Goal: Task Accomplishment & Management: Use online tool/utility

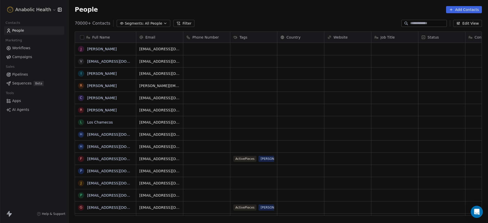
scroll to position [192, 414]
click at [21, 8] on html "Anabolic Health Contacts People Marketing Workflows Campaigns Sales Pipelines S…" at bounding box center [244, 111] width 488 height 223
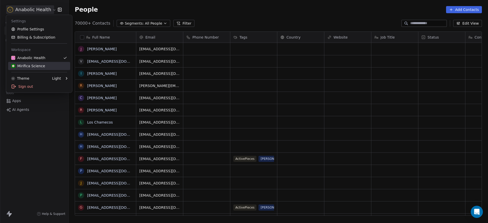
click at [34, 67] on div "Mirifica Science" at bounding box center [28, 66] width 34 height 5
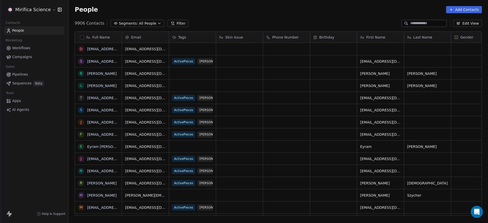
scroll to position [192, 414]
click at [40, 55] on link "Campaigns" at bounding box center [34, 57] width 60 height 8
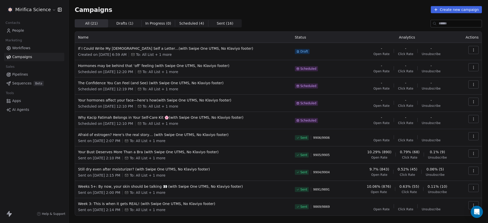
scroll to position [14, 0]
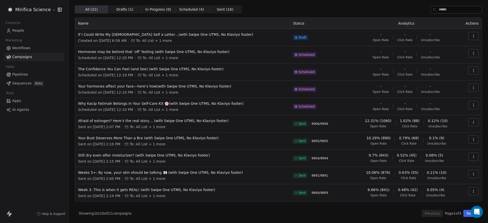
click at [40, 137] on div "Mirifica Science Contacts People Marketing Workflows Campaigns Sales Pipelines …" at bounding box center [34, 111] width 68 height 223
click at [43, 138] on div "Mirifica Science Contacts People Marketing Workflows Campaigns Sales Pipelines …" at bounding box center [34, 111] width 68 height 223
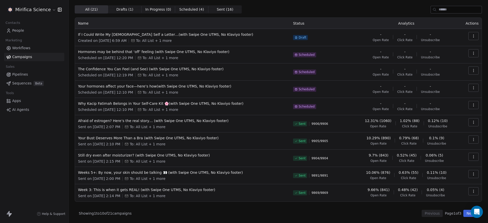
click at [43, 138] on div "Mirifica Science Contacts People Marketing Workflows Campaigns Sales Pipelines …" at bounding box center [34, 111] width 68 height 223
click at [45, 142] on div "Mirifica Science Contacts People Marketing Workflows Campaigns Sales Pipelines …" at bounding box center [34, 111] width 68 height 223
click at [45, 143] on div "Mirifica Science Contacts People Marketing Workflows Campaigns Sales Pipelines …" at bounding box center [34, 111] width 68 height 223
click at [45, 144] on div "Mirifica Science Contacts People Marketing Workflows Campaigns Sales Pipelines …" at bounding box center [34, 111] width 68 height 223
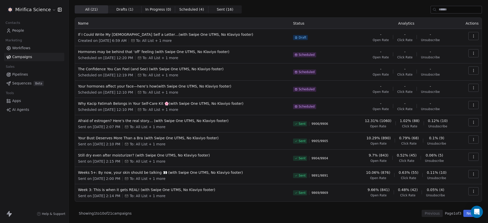
click at [45, 144] on div "Mirifica Science Contacts People Marketing Workflows Campaigns Sales Pipelines …" at bounding box center [34, 111] width 68 height 223
click at [45, 145] on div "Mirifica Science Contacts People Marketing Workflows Campaigns Sales Pipelines …" at bounding box center [34, 111] width 68 height 223
click at [45, 147] on div "Mirifica Science Contacts People Marketing Workflows Campaigns Sales Pipelines …" at bounding box center [34, 111] width 68 height 223
click at [40, 200] on div "Mirifica Science Contacts People Marketing Workflows Campaigns Sales Pipelines …" at bounding box center [34, 111] width 68 height 223
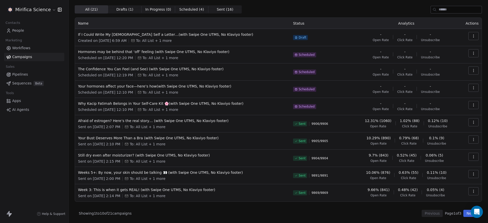
click at [33, 149] on div "Mirifica Science Contacts People Marketing Workflows Campaigns Sales Pipelines …" at bounding box center [34, 111] width 68 height 223
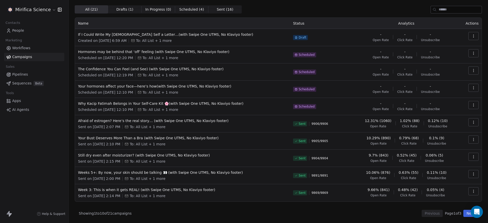
click at [33, 149] on div "Mirifica Science Contacts People Marketing Workflows Campaigns Sales Pipelines …" at bounding box center [34, 111] width 68 height 223
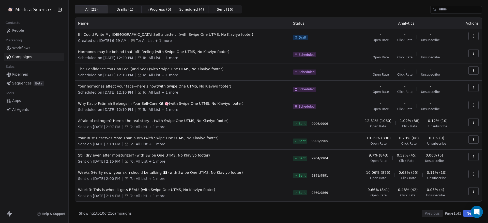
click at [33, 149] on div "Mirifica Science Contacts People Marketing Workflows Campaigns Sales Pipelines …" at bounding box center [34, 111] width 68 height 223
click at [52, 147] on div "Mirifica Science Contacts People Marketing Workflows Campaigns Sales Pipelines …" at bounding box center [34, 111] width 68 height 223
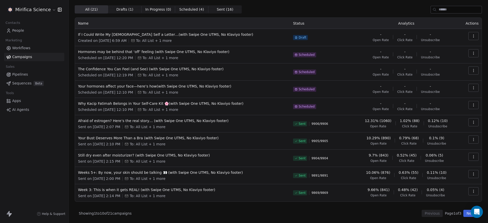
click at [52, 147] on div "Mirifica Science Contacts People Marketing Workflows Campaigns Sales Pipelines …" at bounding box center [34, 111] width 68 height 223
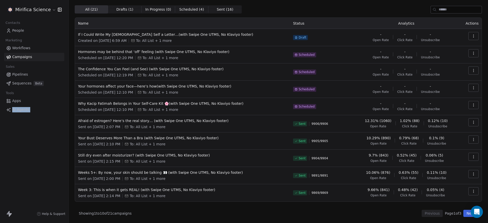
click at [52, 147] on div "Mirifica Science Contacts People Marketing Workflows Campaigns Sales Pipelines …" at bounding box center [34, 111] width 68 height 223
click at [164, 38] on span "To: All List + 1 more" at bounding box center [154, 40] width 36 height 5
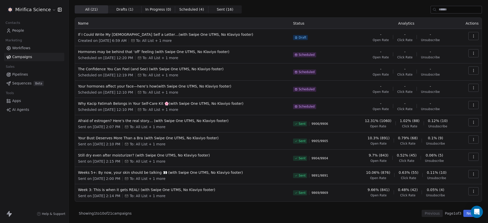
click at [164, 37] on div "If I Could Write My [DEMOGRAPHIC_DATA] Self a Letter…(with Swipe One UTMS, No K…" at bounding box center [182, 37] width 209 height 11
click at [167, 32] on span "If I Could Write My [DEMOGRAPHIC_DATA] Self a Letter…(with Swipe One UTMS, No K…" at bounding box center [182, 34] width 209 height 5
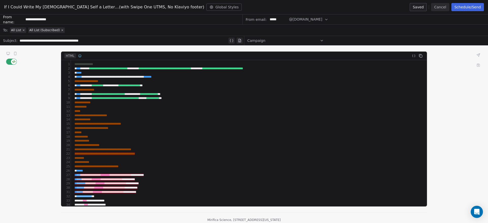
click at [205, 117] on div "**********" at bounding box center [249, 116] width 352 height 4
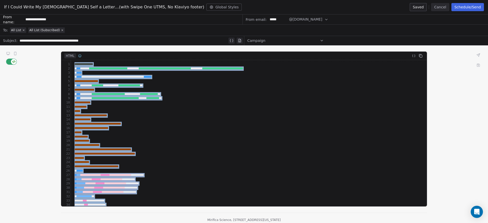
copy div "**********"
drag, startPoint x: 131, startPoint y: 97, endPoint x: 112, endPoint y: 73, distance: 31.0
click at [112, 73] on div "* **** *" at bounding box center [247, 73] width 348 height 4
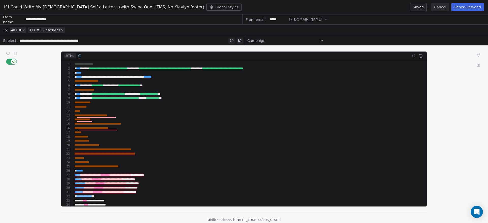
click at [112, 73] on div "* **** *" at bounding box center [247, 73] width 348 height 4
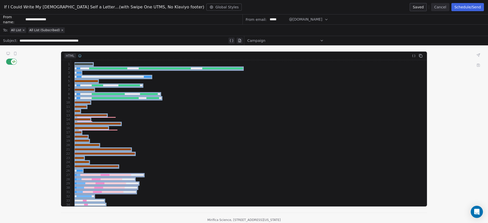
copy div "**********"
